Goal: Navigation & Orientation: Find specific page/section

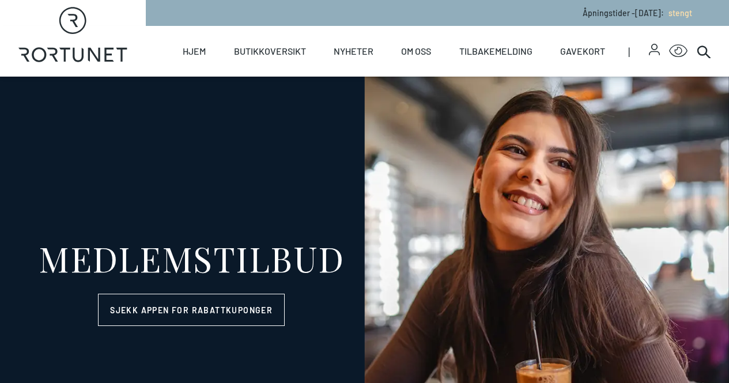
select select "NO"
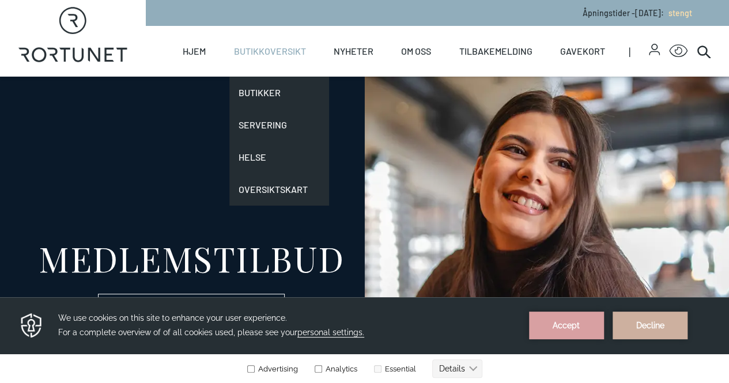
click at [279, 52] on link "Butikkoversikt" at bounding box center [270, 51] width 72 height 51
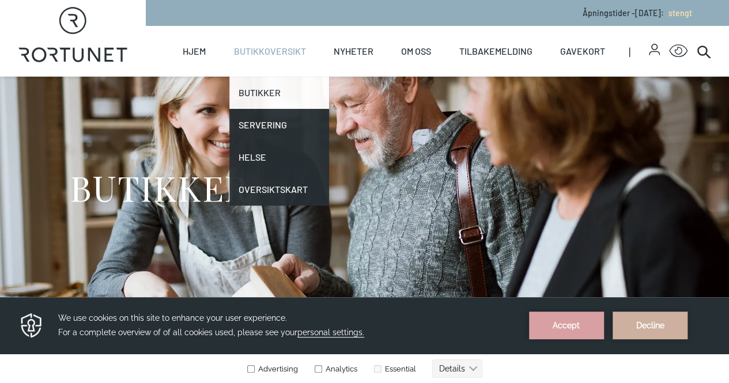
click at [270, 84] on link "Butikker" at bounding box center [279, 93] width 100 height 32
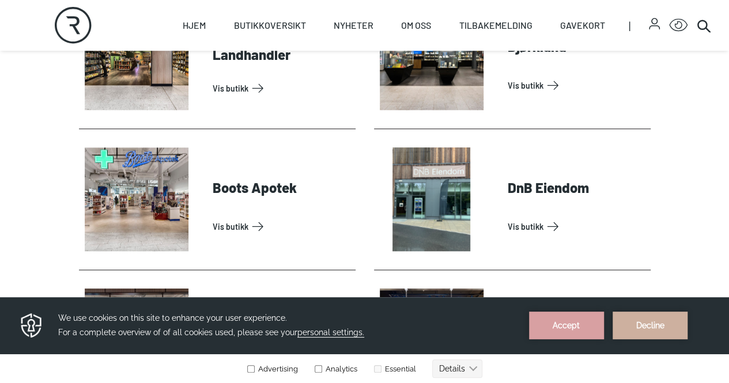
scroll to position [526, 0]
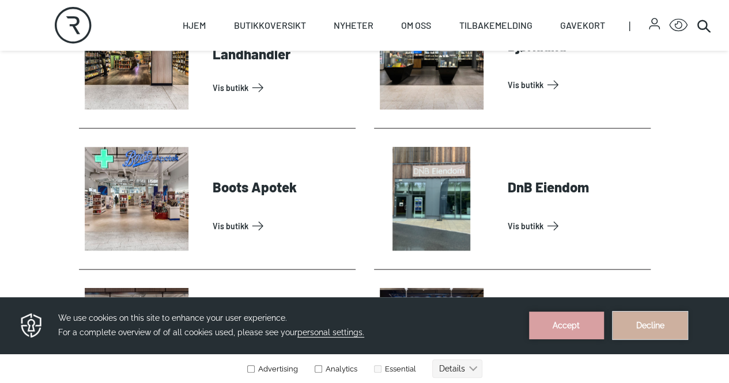
click at [661, 327] on button "Decline" at bounding box center [650, 326] width 75 height 28
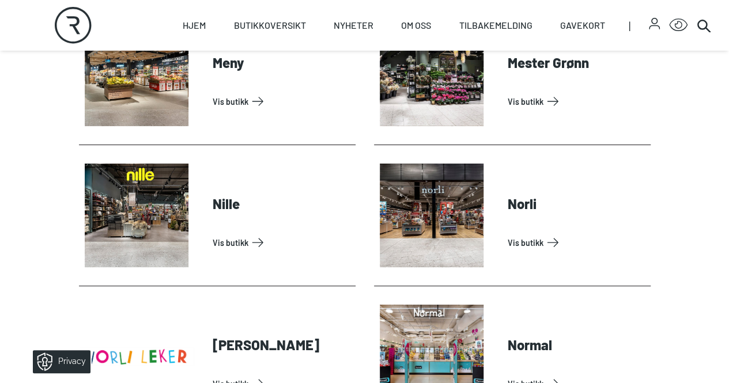
scroll to position [2063, 0]
